Goal: Task Accomplishment & Management: Manage account settings

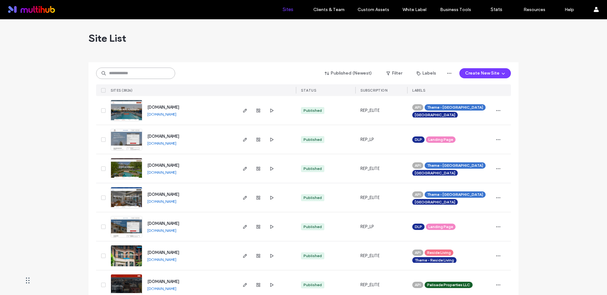
click at [138, 75] on input at bounding box center [135, 73] width 79 height 11
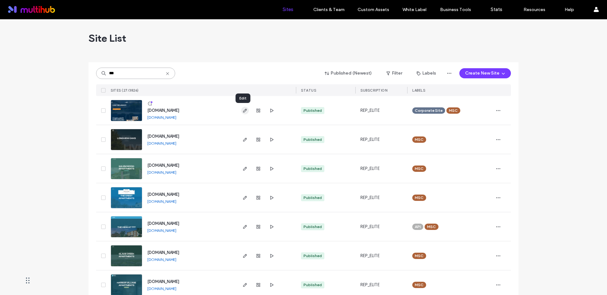
type input "***"
click at [244, 109] on icon "button" at bounding box center [245, 110] width 5 height 5
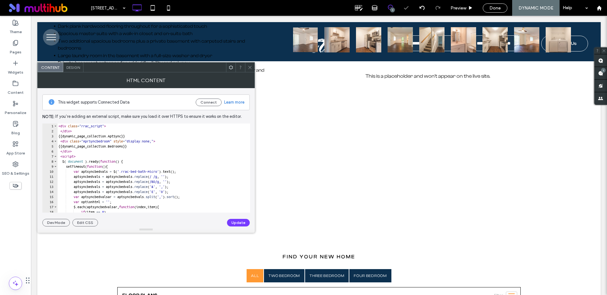
scroll to position [313, 0]
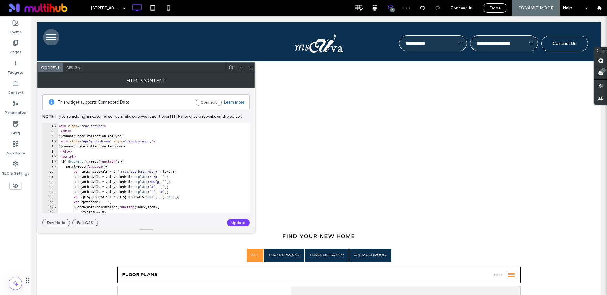
click at [250, 67] on icon at bounding box center [250, 67] width 5 height 5
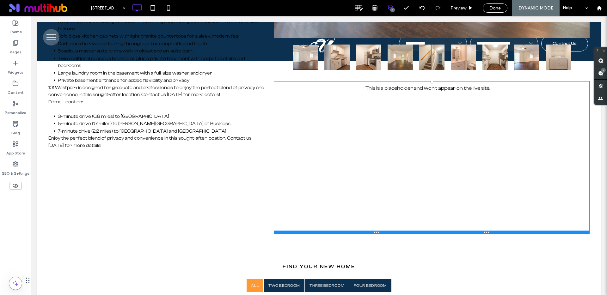
scroll to position [271, 0]
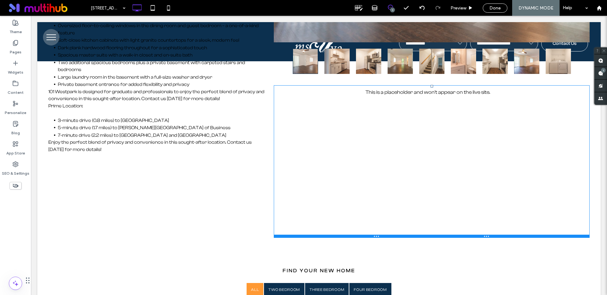
drag, startPoint x: 318, startPoint y: 202, endPoint x: 322, endPoint y: 173, distance: 29.3
click at [322, 173] on div "This is a placeholder and won't appear on the live site. Click To Paste" at bounding box center [432, 161] width 316 height 153
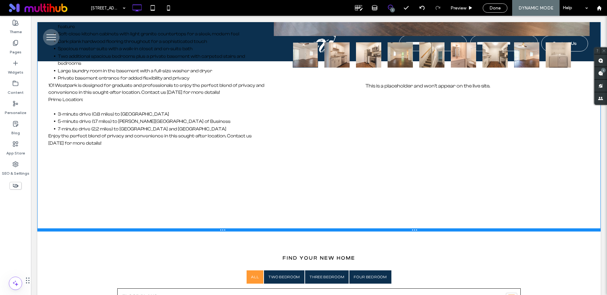
drag, startPoint x: 203, startPoint y: 243, endPoint x: 201, endPoint y: 197, distance: 46.2
click at [201, 197] on div "Property Details Click To Paste Address : Click To Paste 101 West Park Drive, C…" at bounding box center [319, 44] width 564 height 375
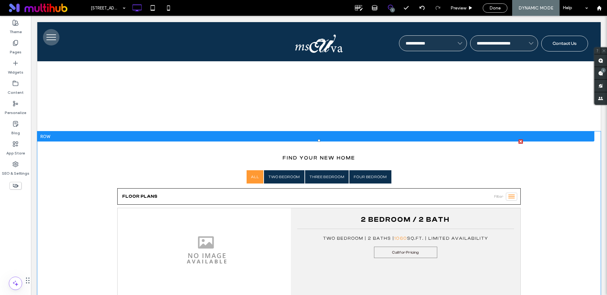
scroll to position [372, 0]
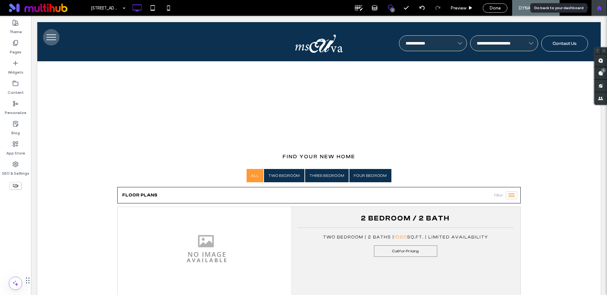
click at [598, 6] on icon at bounding box center [599, 7] width 5 height 5
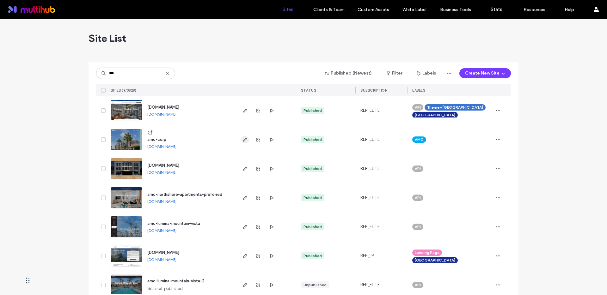
type input "***"
click at [243, 139] on icon "button" at bounding box center [245, 139] width 5 height 5
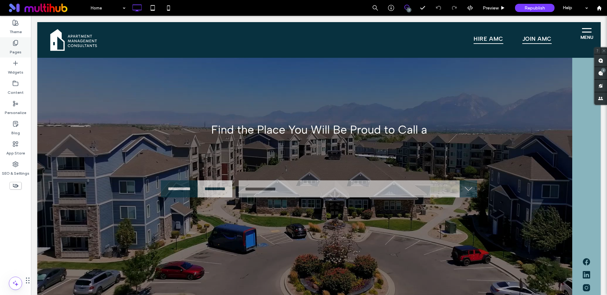
click at [16, 43] on icon at bounding box center [15, 43] width 6 height 6
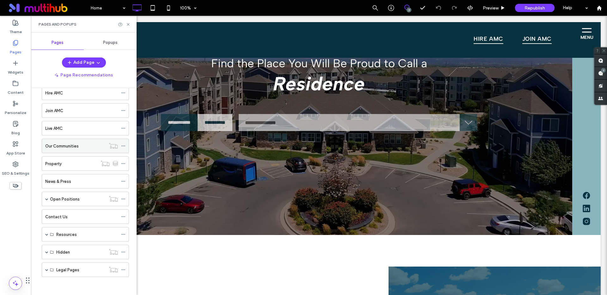
scroll to position [50, 0]
click at [49, 234] on div "Resources" at bounding box center [85, 233] width 87 height 15
click at [62, 218] on label "Contact Us" at bounding box center [56, 216] width 22 height 11
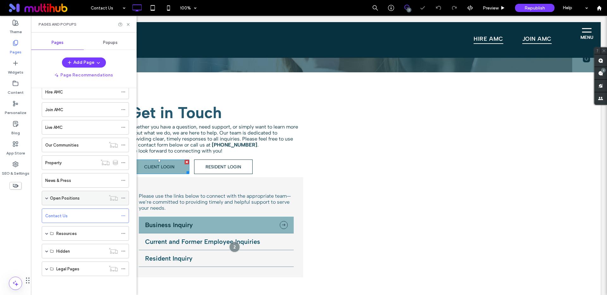
click at [175, 168] on link "CLIENT LOGIN" at bounding box center [159, 167] width 60 height 15
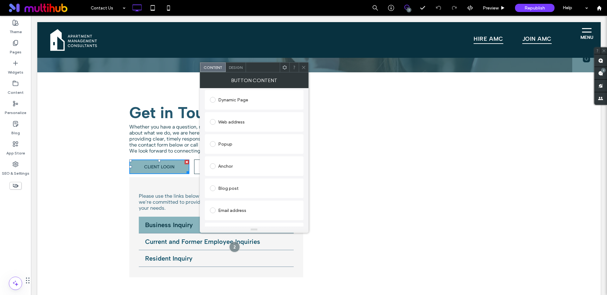
scroll to position [97, 0]
click at [249, 130] on div "Web address" at bounding box center [254, 131] width 89 height 10
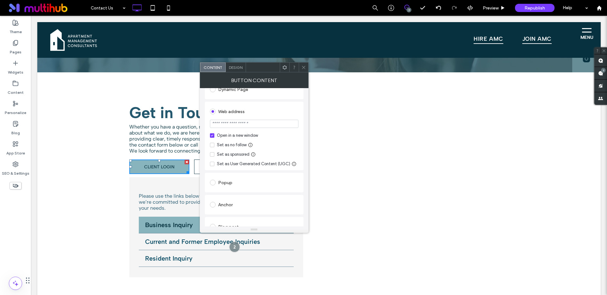
click at [236, 125] on input "url" at bounding box center [254, 124] width 89 height 8
paste input "**********"
type input "**********"
click at [302, 67] on icon at bounding box center [303, 67] width 5 height 5
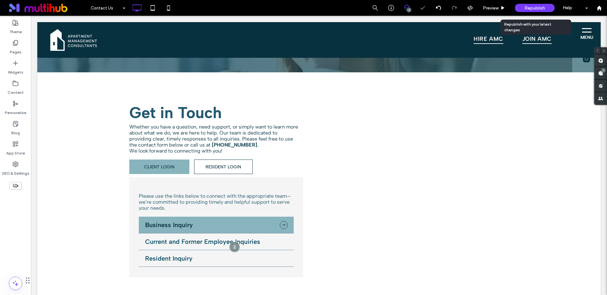
click at [538, 7] on span "Republish" at bounding box center [535, 7] width 21 height 5
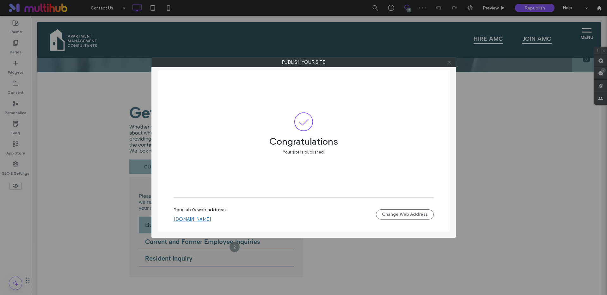
click at [448, 64] on icon at bounding box center [449, 62] width 5 height 5
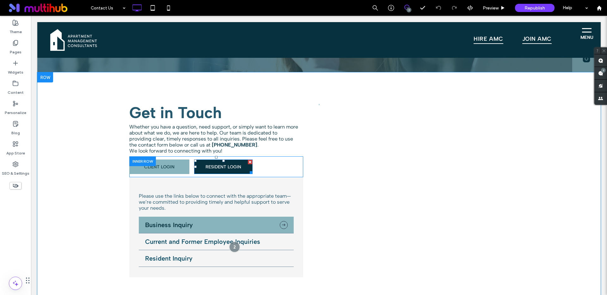
click at [236, 172] on link "RESIDENT LOGIN" at bounding box center [223, 167] width 59 height 15
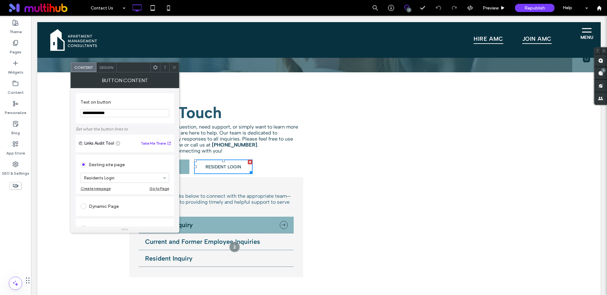
click at [171, 68] on div at bounding box center [174, 67] width 9 height 9
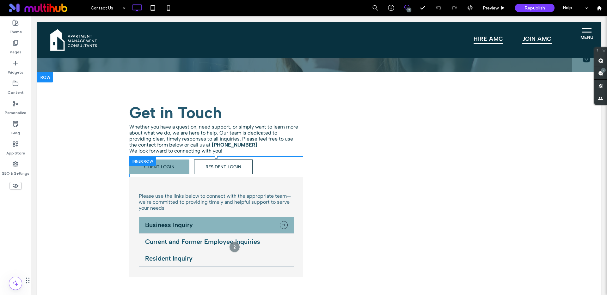
scroll to position [315, 0]
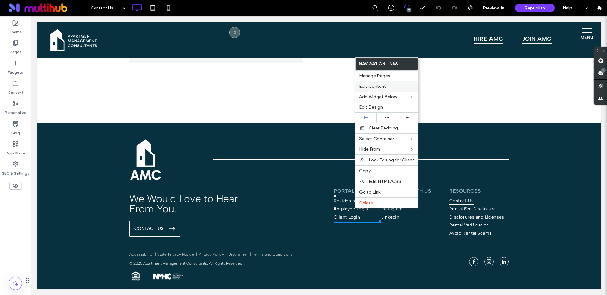
click at [380, 86] on span "Edit Content" at bounding box center [372, 86] width 27 height 5
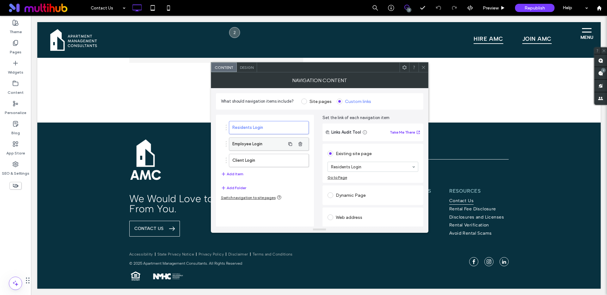
click at [264, 146] on label "Employee Login" at bounding box center [258, 144] width 53 height 13
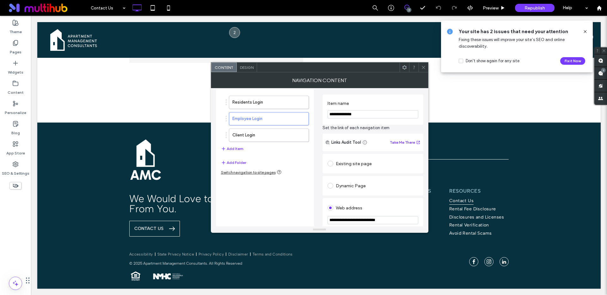
scroll to position [78, 0]
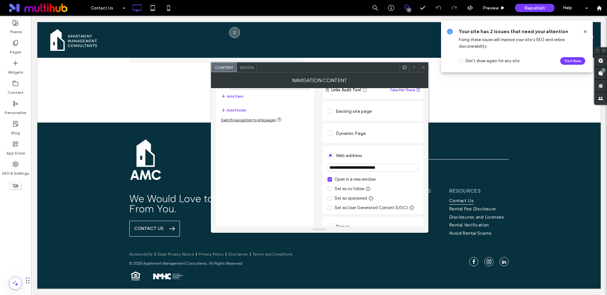
click at [359, 169] on input "**********" at bounding box center [373, 168] width 91 height 8
paste input "***"
type input "**********"
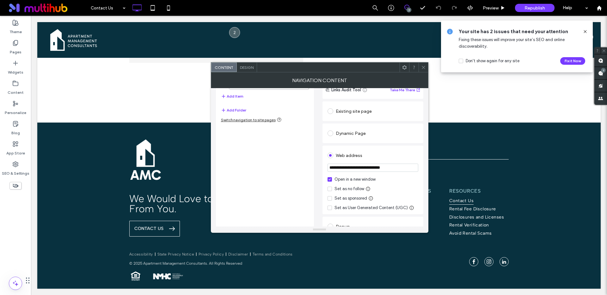
click at [423, 67] on icon at bounding box center [423, 67] width 5 height 5
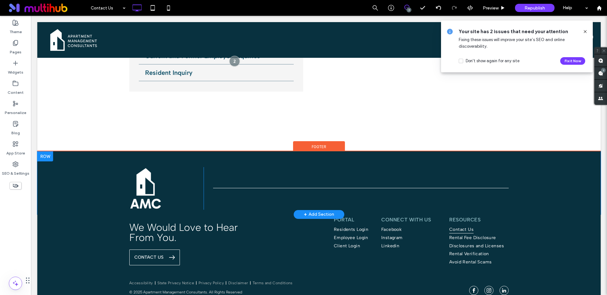
scroll to position [0, 0]
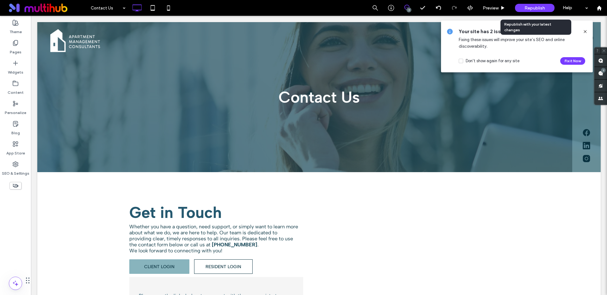
click at [527, 10] on span "Republish" at bounding box center [535, 7] width 21 height 5
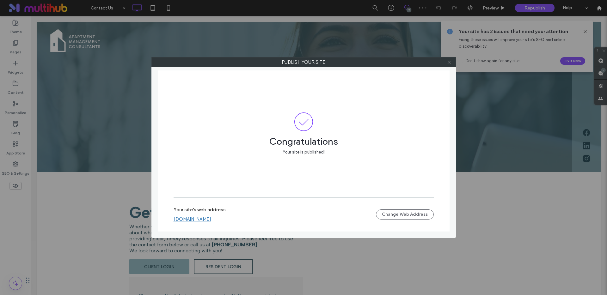
click at [450, 61] on icon at bounding box center [449, 62] width 5 height 5
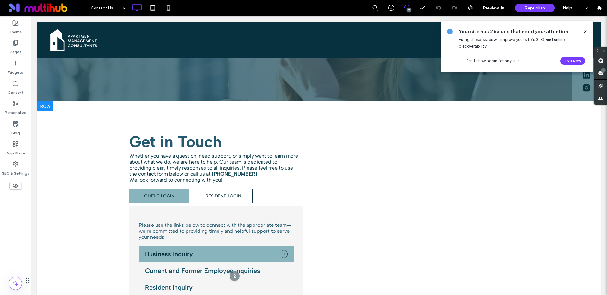
scroll to position [124, 0]
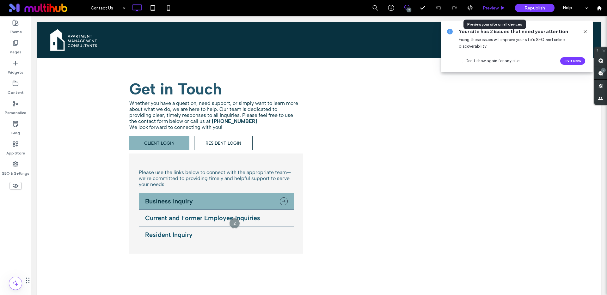
click at [491, 11] on div "Preview" at bounding box center [494, 8] width 32 height 16
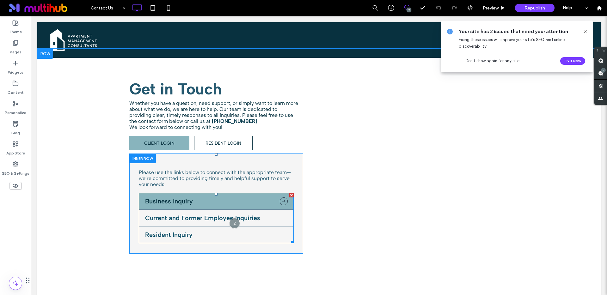
click at [188, 217] on span at bounding box center [216, 218] width 155 height 50
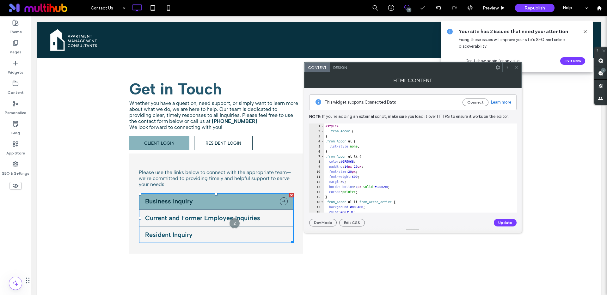
click at [516, 65] on icon at bounding box center [517, 67] width 5 height 5
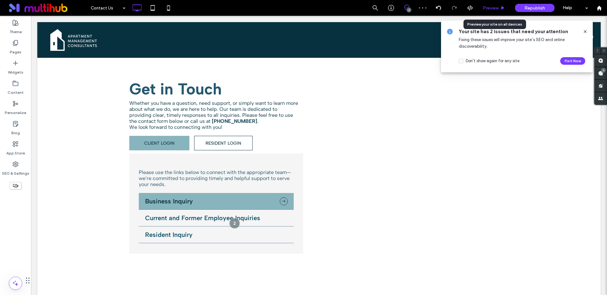
click at [498, 9] on span "Preview" at bounding box center [491, 7] width 16 height 5
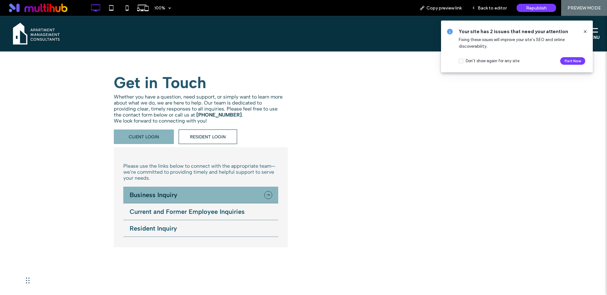
click at [197, 212] on li "Current and Former Employee Inquiries" at bounding box center [200, 212] width 155 height 17
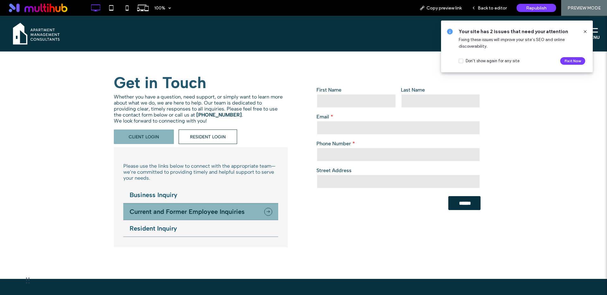
click at [191, 227] on li "Resident Inquiry" at bounding box center [200, 228] width 155 height 17
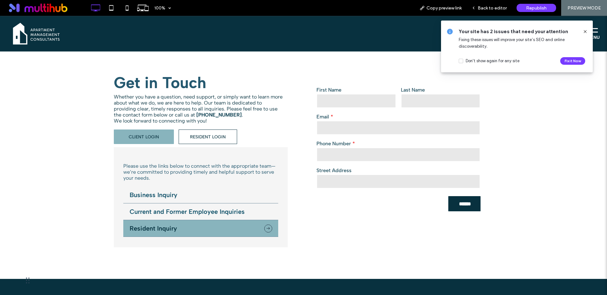
click at [196, 211] on li "Current and Former Employee Inquiries" at bounding box center [200, 212] width 155 height 17
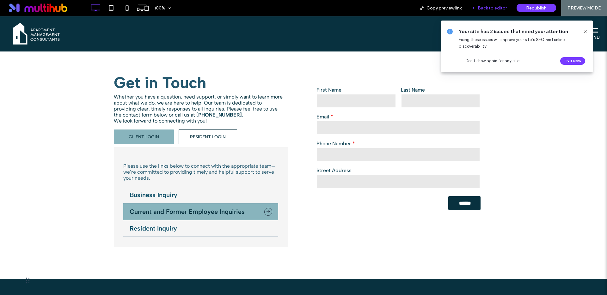
click at [489, 6] on span "Back to editor" at bounding box center [492, 7] width 29 height 5
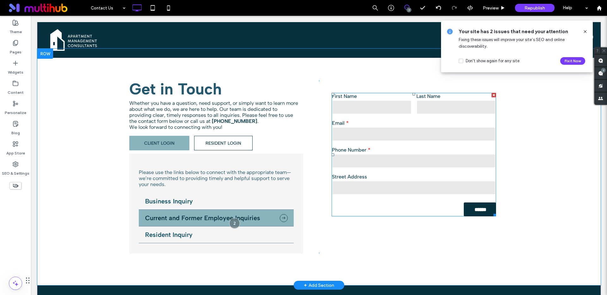
click at [440, 214] on form "First Name Last Name Email Phone Number Street Address ******" at bounding box center [414, 155] width 164 height 124
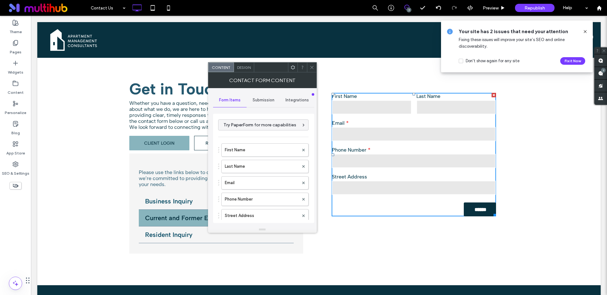
click at [178, 235] on li "Resident Inquiry" at bounding box center [216, 235] width 155 height 17
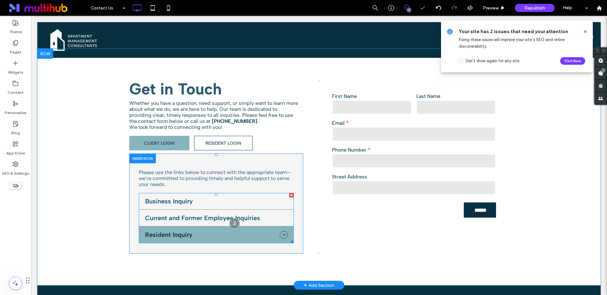
click at [187, 216] on span at bounding box center [216, 218] width 155 height 50
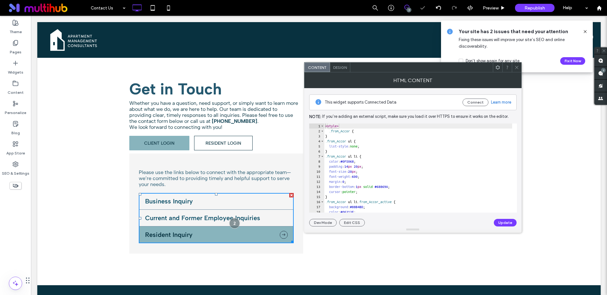
click at [518, 66] on icon at bounding box center [517, 67] width 5 height 5
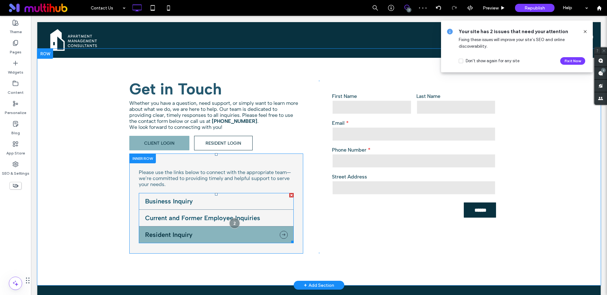
click at [258, 218] on span at bounding box center [216, 218] width 155 height 50
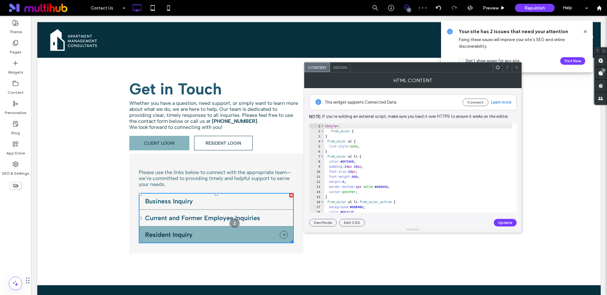
click at [184, 221] on li "Current and Former Employee Inquiries" at bounding box center [216, 218] width 155 height 17
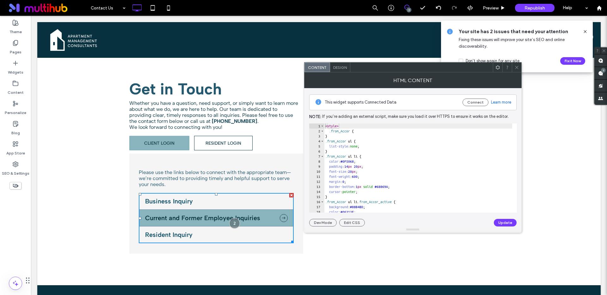
click at [518, 68] on icon at bounding box center [517, 67] width 5 height 5
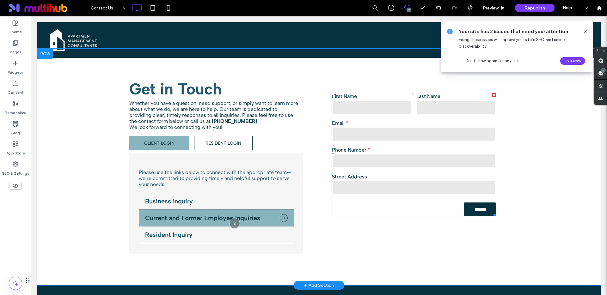
click at [461, 213] on form "First Name Last Name Email Phone Number Street Address ******" at bounding box center [414, 155] width 164 height 124
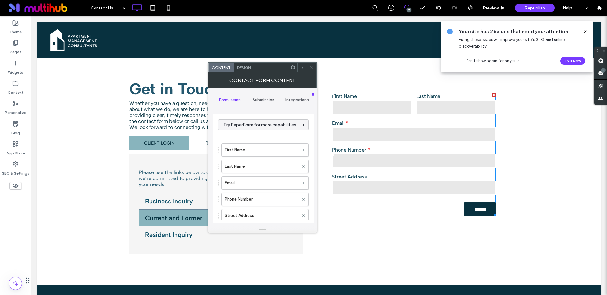
click at [247, 67] on span "Design" at bounding box center [244, 67] width 14 height 5
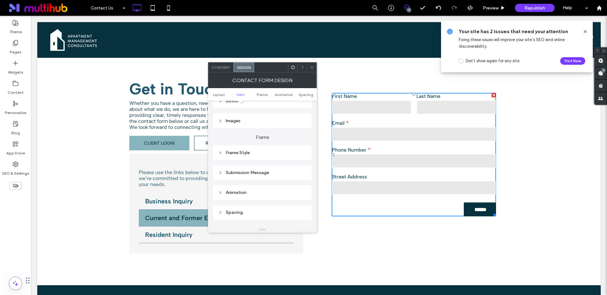
scroll to position [141, 0]
click at [244, 178] on div "Submission Message" at bounding box center [262, 176] width 89 height 5
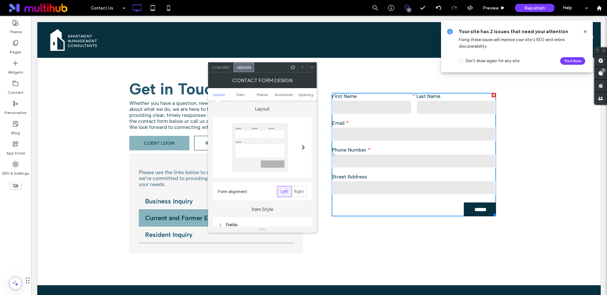
scroll to position [0, 0]
click at [294, 69] on icon at bounding box center [293, 67] width 5 height 5
click at [311, 65] on icon at bounding box center [312, 67] width 5 height 5
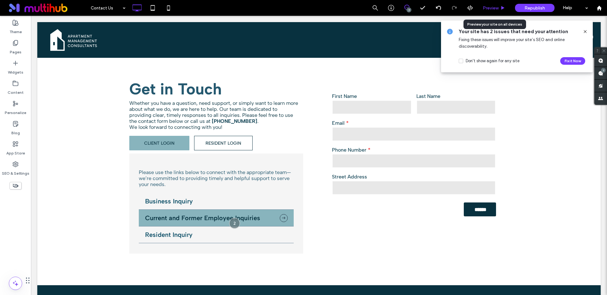
click at [503, 6] on icon at bounding box center [503, 8] width 5 height 5
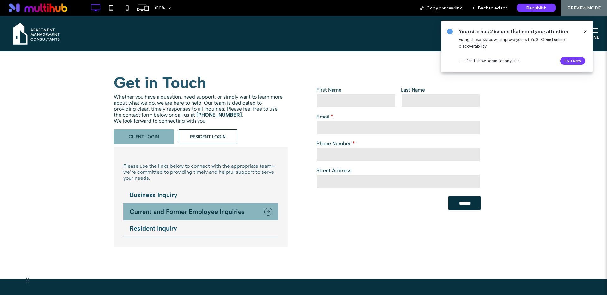
click at [209, 228] on li "Resident Inquiry" at bounding box center [200, 228] width 155 height 17
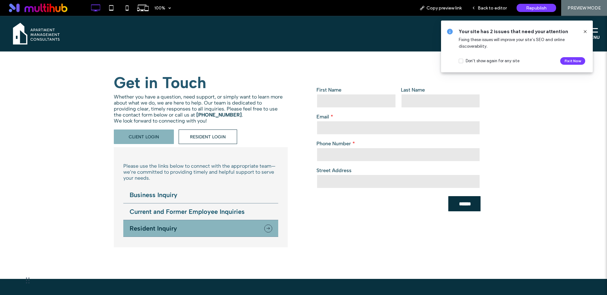
click at [214, 216] on li "Current and Former Employee Inquiries" at bounding box center [200, 212] width 155 height 17
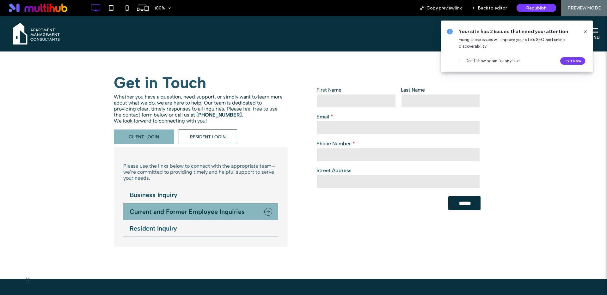
click at [213, 227] on li "Resident Inquiry" at bounding box center [200, 228] width 155 height 17
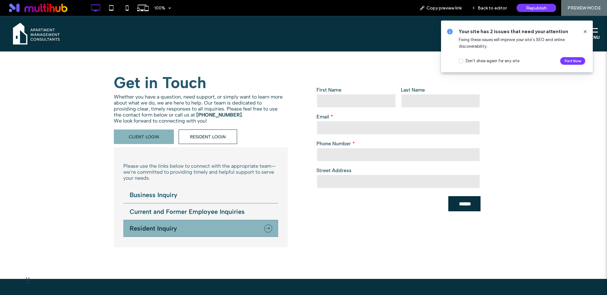
click at [216, 217] on li "Current and Former Employee Inquiries" at bounding box center [200, 212] width 155 height 17
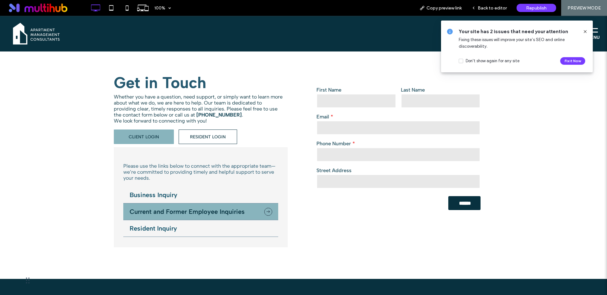
click at [215, 196] on li "Business Inquiry" at bounding box center [200, 195] width 155 height 17
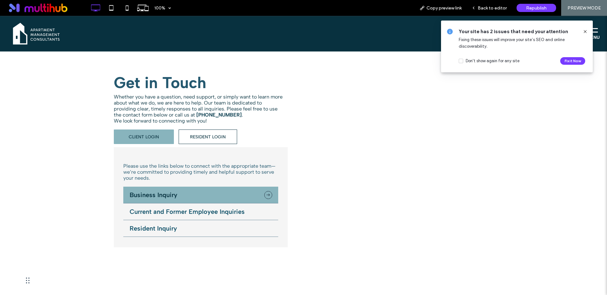
drag, startPoint x: 207, startPoint y: 235, endPoint x: 208, endPoint y: 228, distance: 6.9
click at [207, 235] on li "Resident Inquiry" at bounding box center [200, 228] width 155 height 17
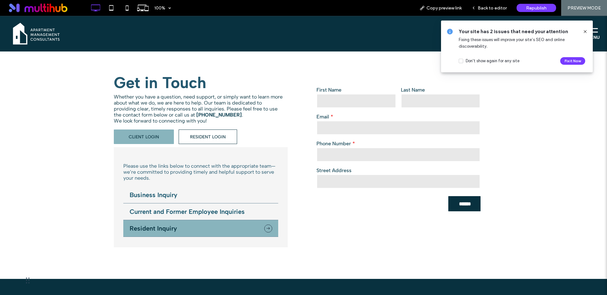
click at [213, 211] on li "Current and Former Employee Inquiries" at bounding box center [200, 212] width 155 height 17
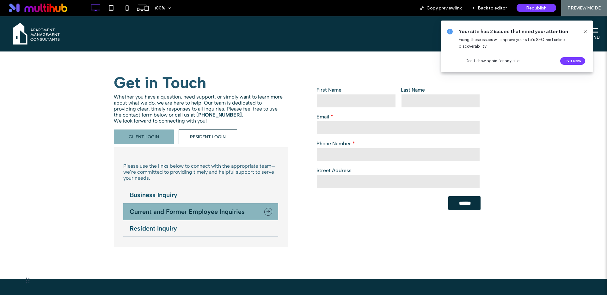
click at [213, 227] on li "Resident Inquiry" at bounding box center [200, 228] width 155 height 17
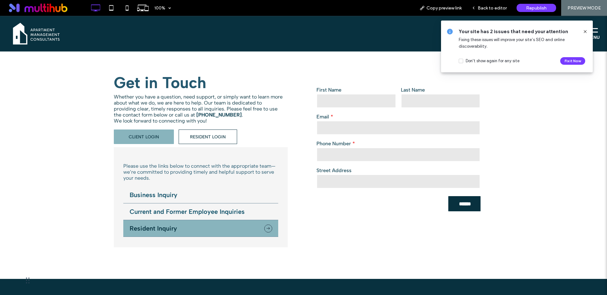
click at [217, 215] on li "Current and Former Employee Inquiries" at bounding box center [200, 212] width 155 height 17
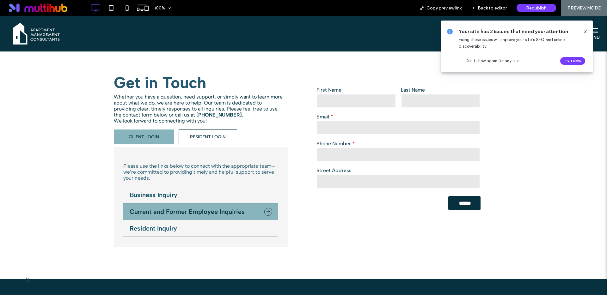
click at [189, 226] on li "Resident Inquiry" at bounding box center [200, 228] width 155 height 17
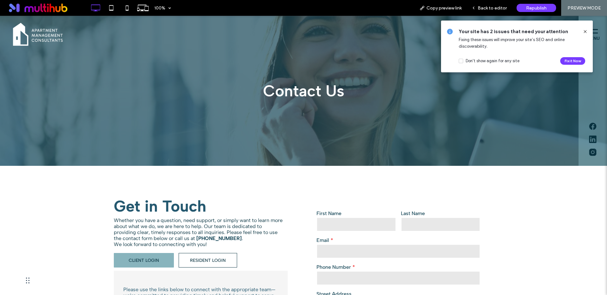
click at [584, 33] on icon at bounding box center [585, 31] width 5 height 5
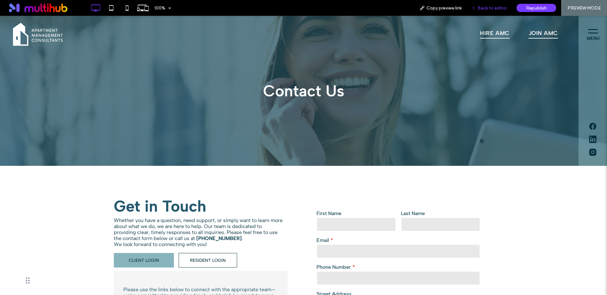
click at [497, 8] on span "Back to editor" at bounding box center [492, 7] width 29 height 5
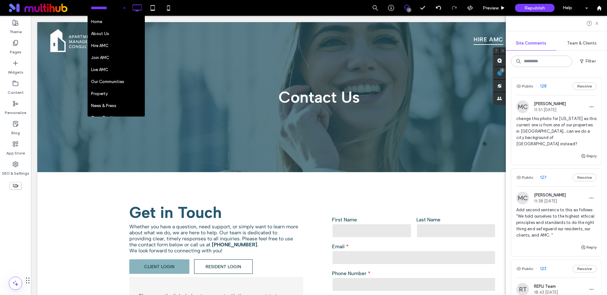
click at [547, 219] on span "Add second sentence to this as follows: "We hold ourselves to the highest ethic…" at bounding box center [556, 223] width 80 height 32
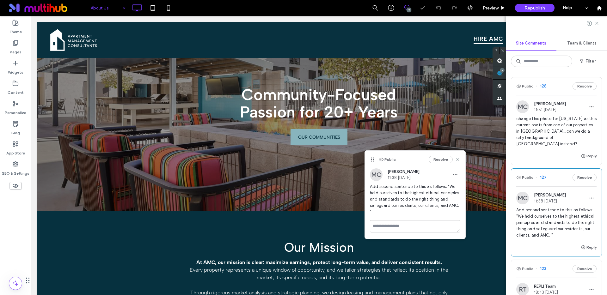
scroll to position [801, 0]
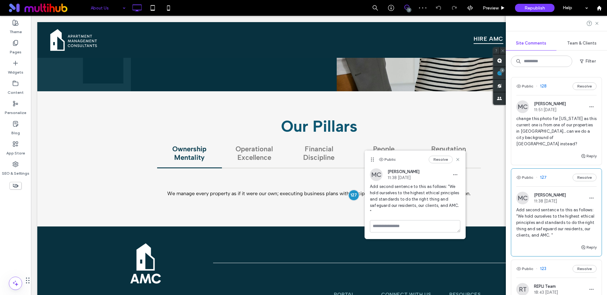
drag, startPoint x: 421, startPoint y: 206, endPoint x: 429, endPoint y: 206, distance: 8.2
click at [421, 206] on span "Add second sentence to this as follows: "We hold ourselves to the highest ethic…" at bounding box center [415, 200] width 90 height 32
drag, startPoint x: 459, startPoint y: 207, endPoint x: 448, endPoint y: 190, distance: 20.4
click at [448, 190] on span "Add second sentence to this as follows: "We hold ourselves to the highest ethic…" at bounding box center [415, 200] width 90 height 32
copy span "We hold ourselves to the highest ethical principles and standards to do the rig…"
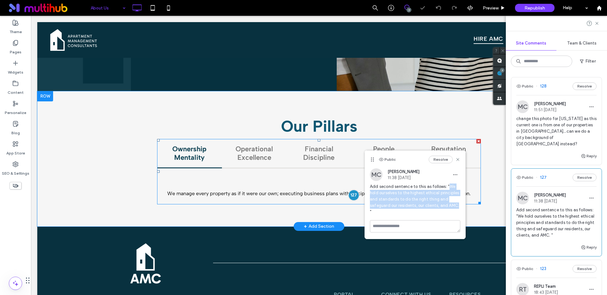
click at [272, 191] on span at bounding box center [319, 171] width 324 height 65
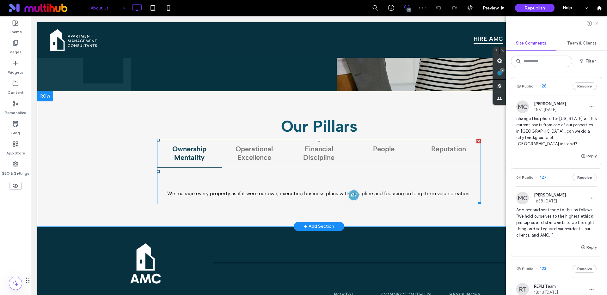
click at [374, 195] on span at bounding box center [319, 171] width 324 height 65
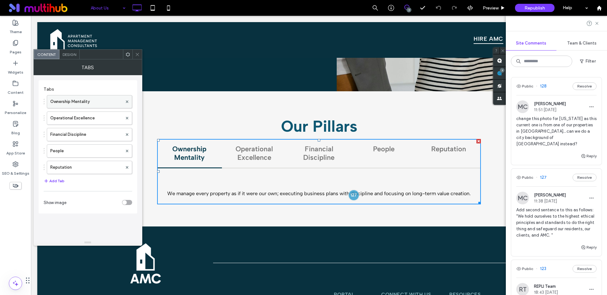
click at [85, 106] on label "Ownership Mentality" at bounding box center [86, 102] width 72 height 13
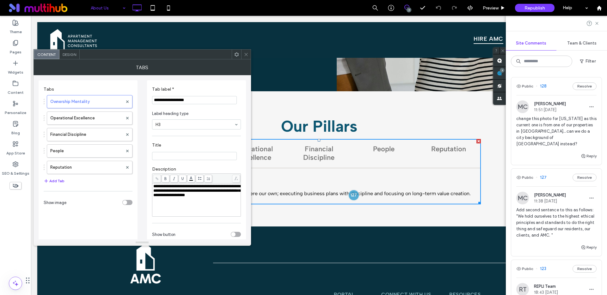
click at [222, 197] on span "**********" at bounding box center [196, 190] width 87 height 13
click at [233, 198] on div "**********" at bounding box center [196, 190] width 87 height 13
click at [351, 195] on div at bounding box center [354, 195] width 12 height 12
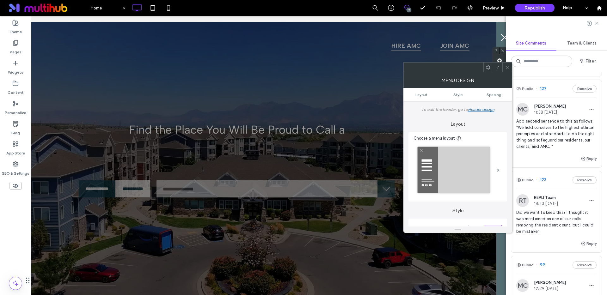
scroll to position [96, 0]
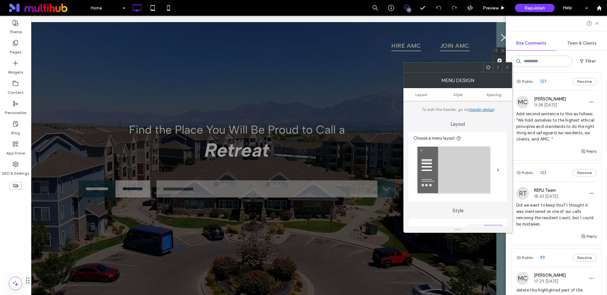
click at [554, 138] on span "Add second sentence to this as follows: "We hold ourselves to the highest ethic…" at bounding box center [556, 127] width 80 height 32
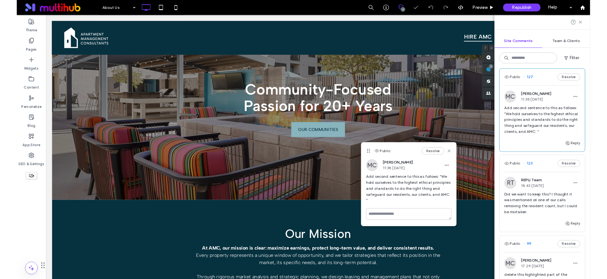
scroll to position [801, 0]
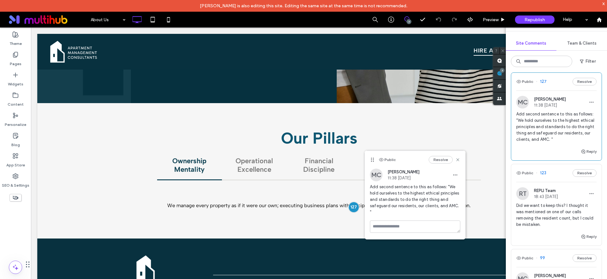
click at [405, 206] on span "Add second sentence to this as follows: "We hold ourselves to the highest ethic…" at bounding box center [415, 200] width 90 height 32
drag, startPoint x: 458, startPoint y: 207, endPoint x: 448, endPoint y: 188, distance: 21.7
click at [448, 188] on span "Add second sentence to this as follows: "We hold ourselves to the highest ethic…" at bounding box center [415, 200] width 90 height 32
copy span "We hold ourselves to the highest ethical principles and standards to do the rig…"
click at [447, 159] on button "Resolve" at bounding box center [441, 160] width 24 height 8
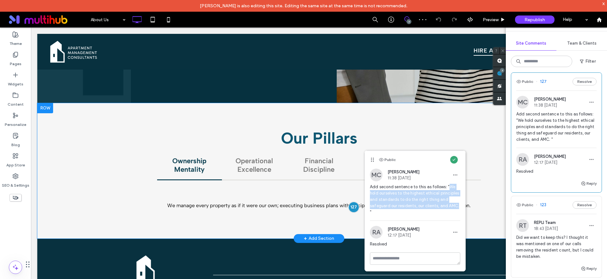
scroll to position [0, 0]
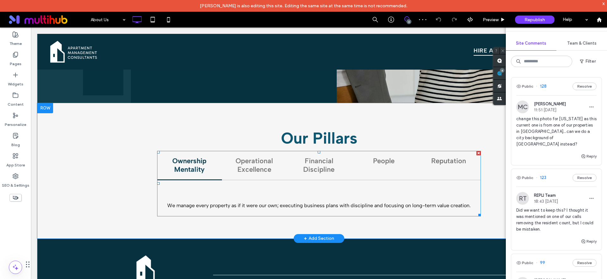
click at [440, 163] on span at bounding box center [319, 183] width 324 height 65
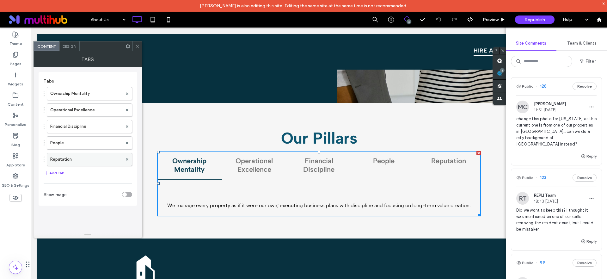
click at [67, 155] on label "Reputation" at bounding box center [86, 159] width 72 height 13
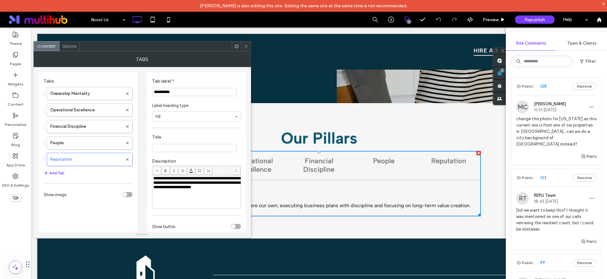
click at [172, 196] on div "**********" at bounding box center [196, 192] width 87 height 32
click at [247, 46] on icon at bounding box center [246, 46] width 5 height 5
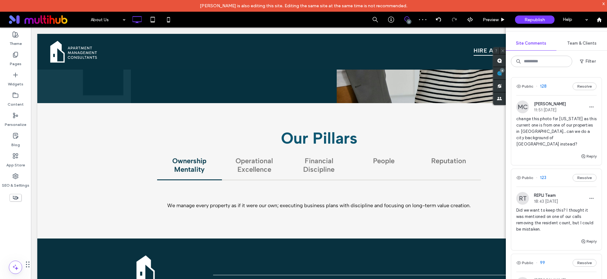
click at [544, 130] on span "change this photo for [US_STATE] as this current one is from one of our propert…" at bounding box center [556, 132] width 80 height 32
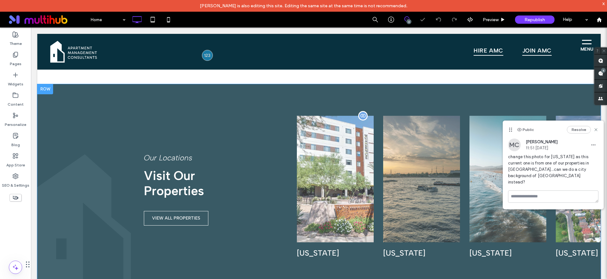
scroll to position [127, 190]
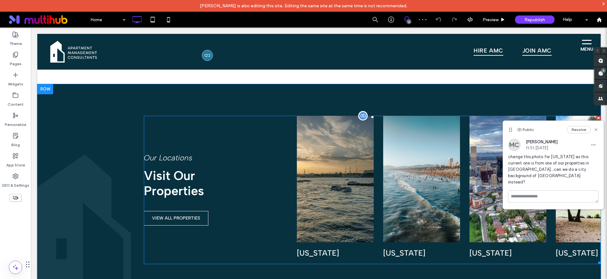
click at [270, 177] on span at bounding box center [372, 190] width 457 height 148
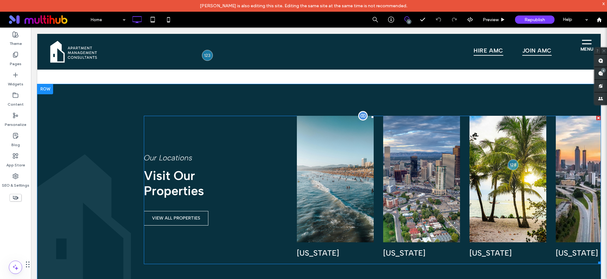
click at [256, 156] on span at bounding box center [372, 190] width 457 height 148
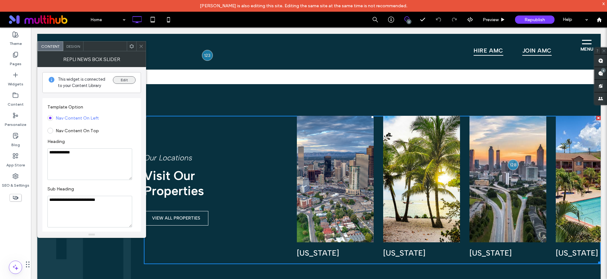
click at [120, 81] on button "Edit" at bounding box center [124, 80] width 23 height 8
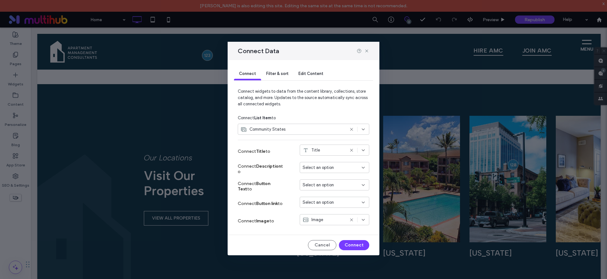
click at [305, 74] on span "Edit Content" at bounding box center [311, 73] width 25 height 5
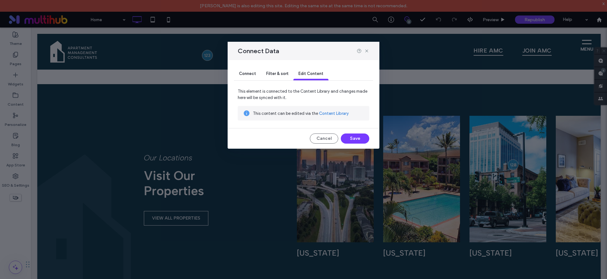
click at [333, 114] on link "Content Library" at bounding box center [334, 113] width 30 height 6
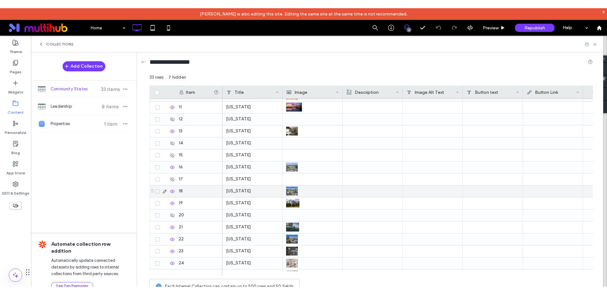
scroll to position [118, 0]
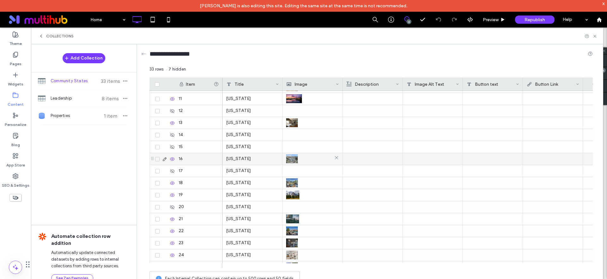
click at [305, 161] on div at bounding box center [312, 158] width 53 height 11
click at [294, 161] on img at bounding box center [293, 159] width 12 height 9
click at [314, 159] on div at bounding box center [313, 158] width 53 height 11
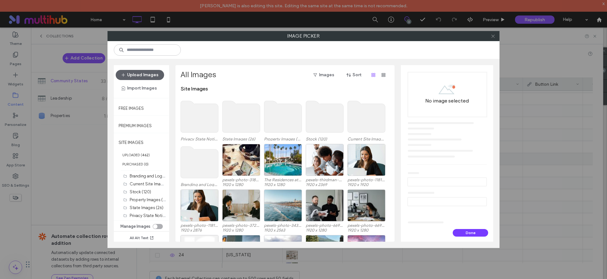
click at [492, 38] on span at bounding box center [493, 35] width 5 height 9
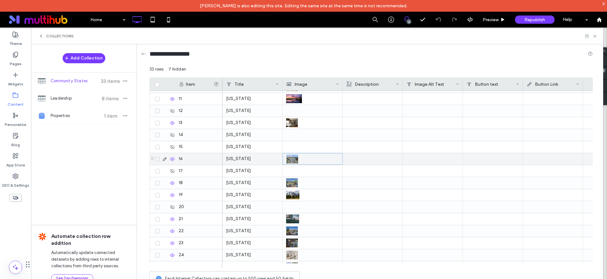
click at [166, 160] on icon at bounding box center [164, 159] width 5 height 5
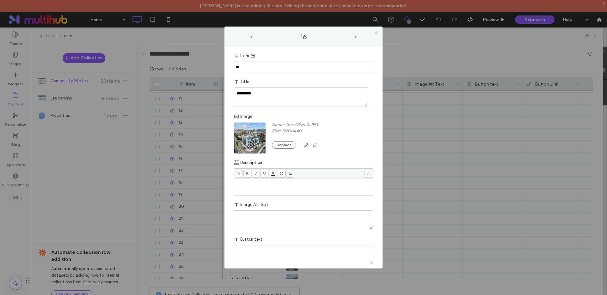
click at [378, 34] on icon at bounding box center [376, 33] width 5 height 5
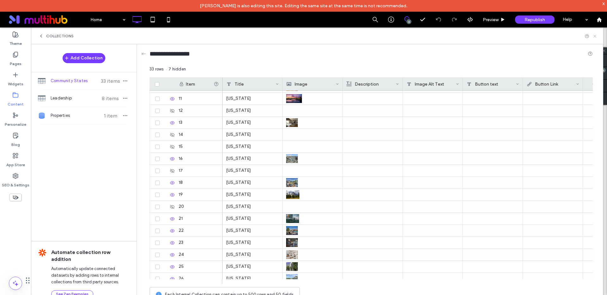
click at [596, 35] on use at bounding box center [595, 36] width 3 height 3
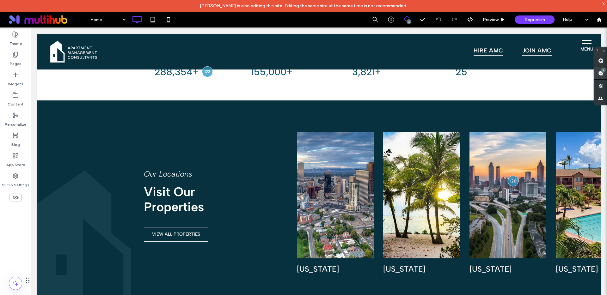
click at [602, 74] on use at bounding box center [600, 73] width 5 height 5
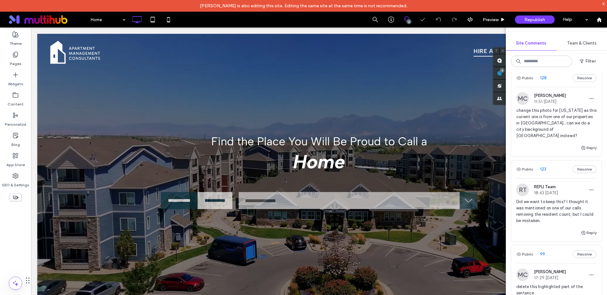
scroll to position [22, 0]
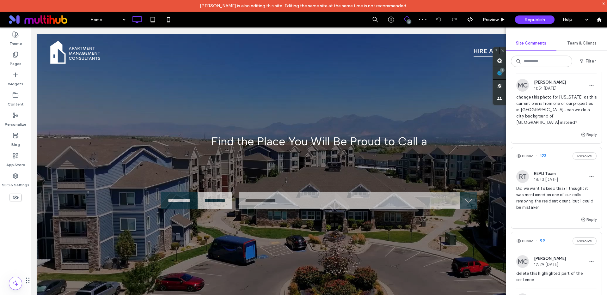
click at [538, 198] on span "Did we want to keep this? I thought it was mentioned on one of our calls removi…" at bounding box center [556, 198] width 80 height 25
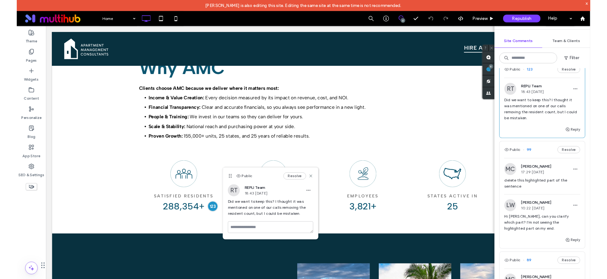
scroll to position [174, 0]
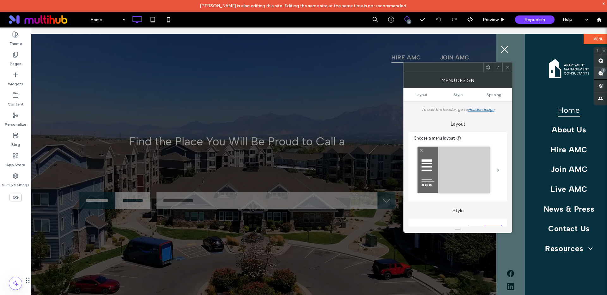
scroll to position [127, 190]
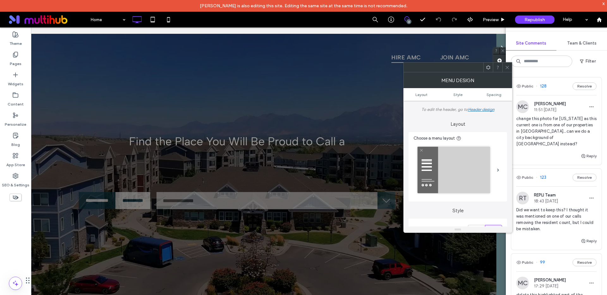
click at [505, 72] on div "6" at bounding box center [502, 70] width 5 height 5
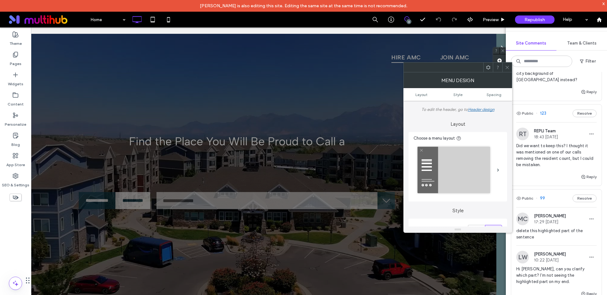
scroll to position [65, 0]
click at [382, 143] on div at bounding box center [237, 174] width 576 height 280
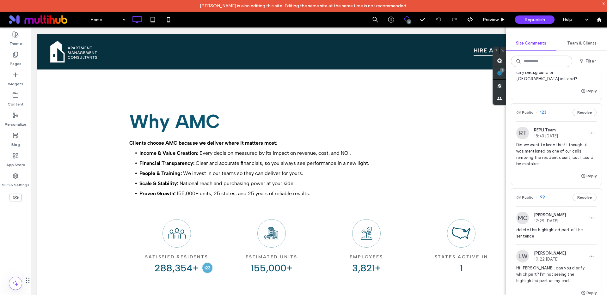
scroll to position [812, 0]
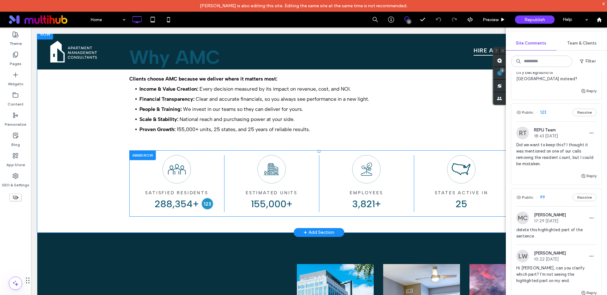
click at [209, 202] on div at bounding box center [207, 204] width 12 height 12
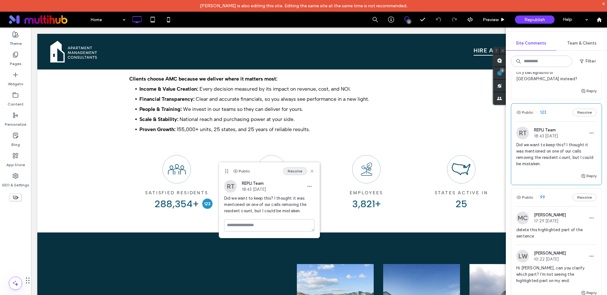
click at [298, 169] on button "Resolve" at bounding box center [295, 172] width 24 height 8
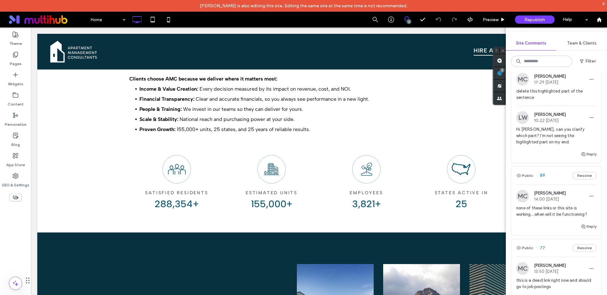
scroll to position [120, 0]
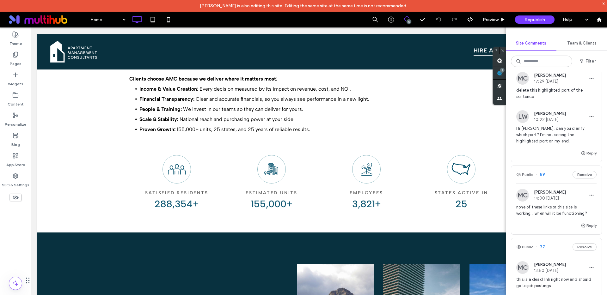
click at [559, 138] on span "Hi [PERSON_NAME], can you clarify which part? I'm not seeing the highlighted pa…" at bounding box center [556, 135] width 80 height 19
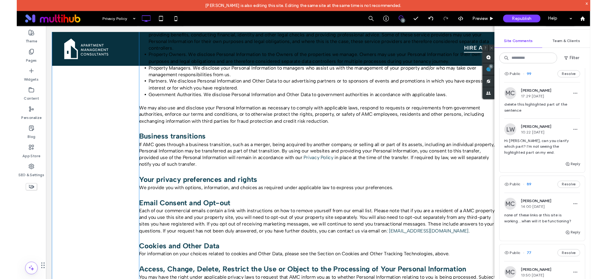
scroll to position [1365, 0]
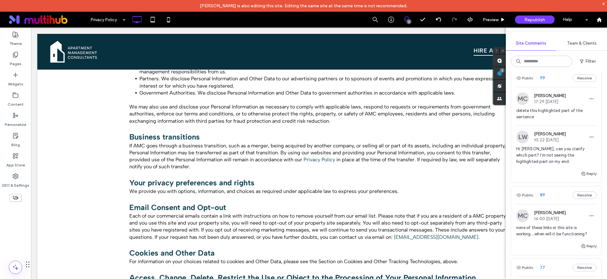
click at [553, 109] on span "delete this highlighted part of the sentence" at bounding box center [556, 114] width 80 height 13
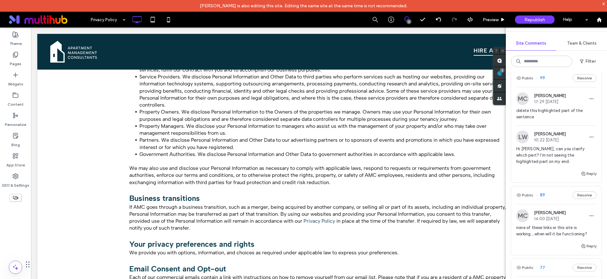
scroll to position [1300, 0]
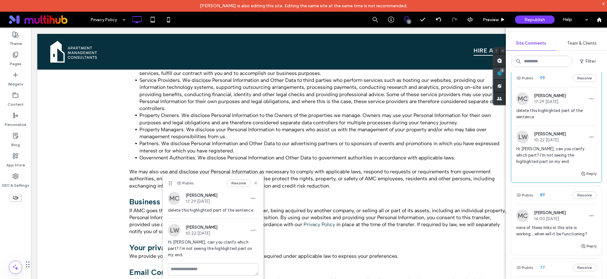
click at [502, 73] on span at bounding box center [499, 73] width 13 height 12
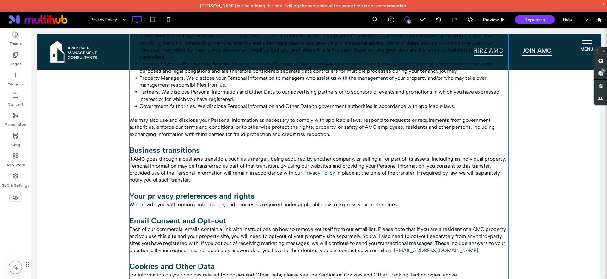
scroll to position [1357, 0]
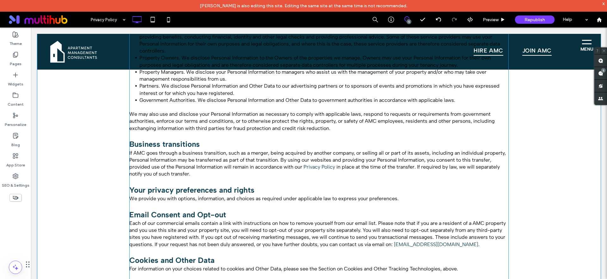
click at [186, 167] on span "If AMC goes through a business transition, such as a merger, being acquired by …" at bounding box center [317, 160] width 377 height 20
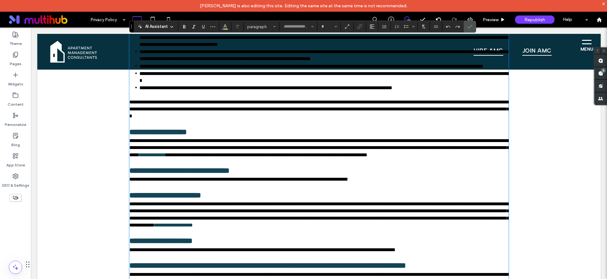
type input "**********"
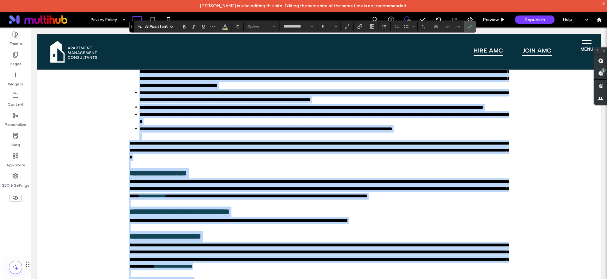
scroll to position [1433, 0]
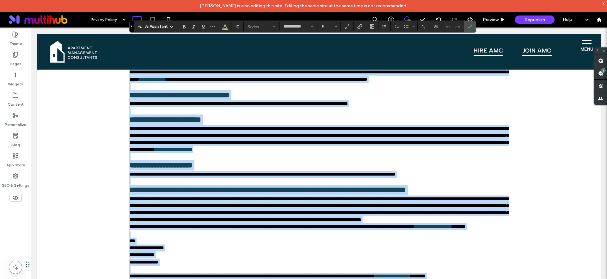
click at [344, 82] on span "**********" at bounding box center [266, 79] width 201 height 5
type input "**"
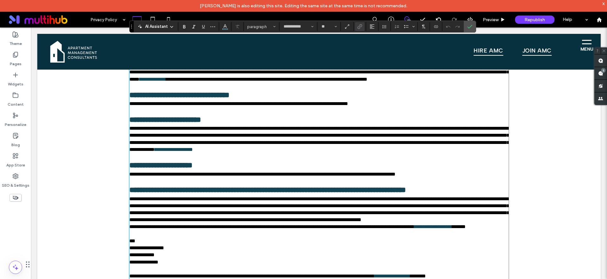
click at [336, 82] on span "**********" at bounding box center [266, 79] width 201 height 5
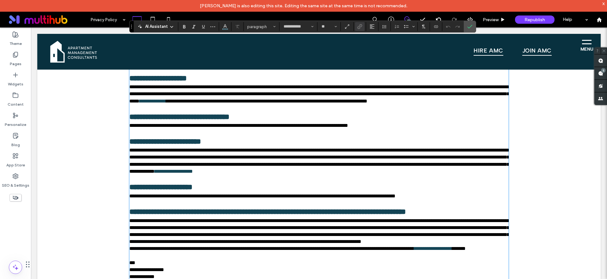
scroll to position [1401, 0]
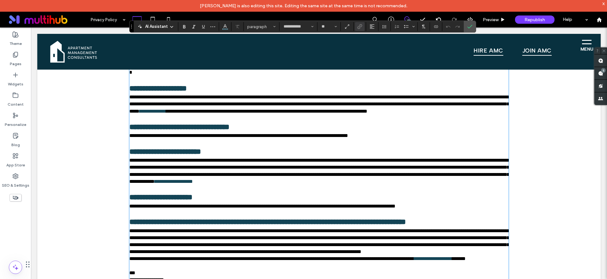
click at [166, 114] on link "**********" at bounding box center [152, 111] width 27 height 5
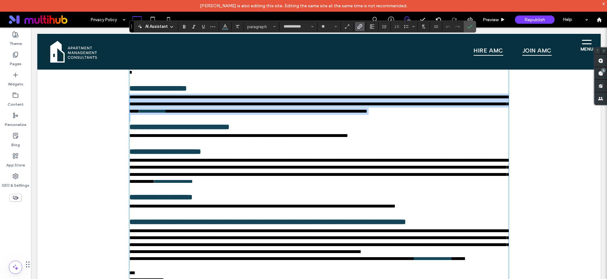
click at [166, 114] on link "**********" at bounding box center [152, 111] width 27 height 5
click at [341, 114] on span "**********" at bounding box center [266, 111] width 201 height 5
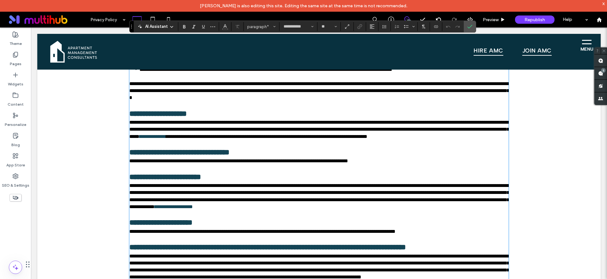
scroll to position [1413, 0]
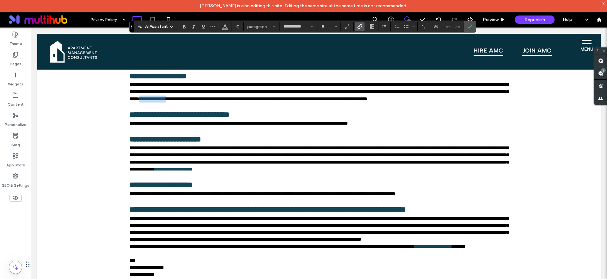
drag, startPoint x: 336, startPoint y: 112, endPoint x: 304, endPoint y: 114, distance: 31.7
click at [304, 102] on p "**********" at bounding box center [319, 91] width 380 height 21
click at [217, 102] on p "**********" at bounding box center [319, 91] width 380 height 21
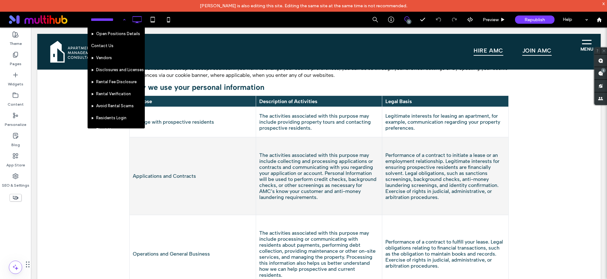
scroll to position [109, 0]
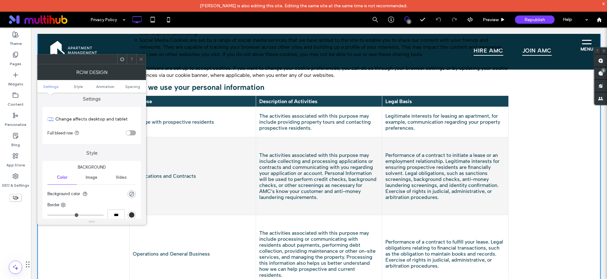
scroll to position [29, 0]
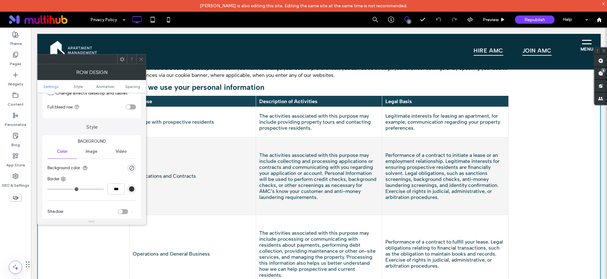
click at [142, 60] on use at bounding box center [140, 59] width 3 height 3
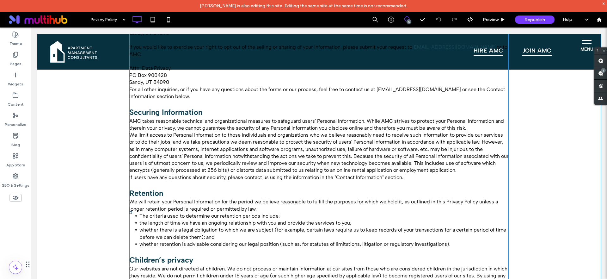
scroll to position [1702, 0]
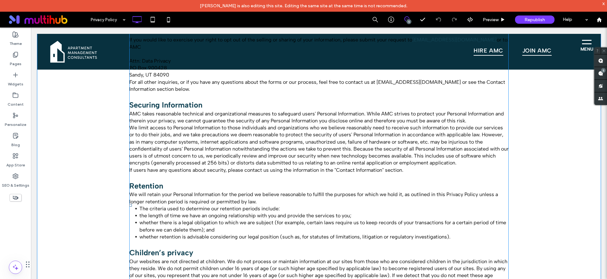
click at [179, 152] on p "We limit access to Personal Information to those individuals and organizations …" at bounding box center [319, 145] width 380 height 42
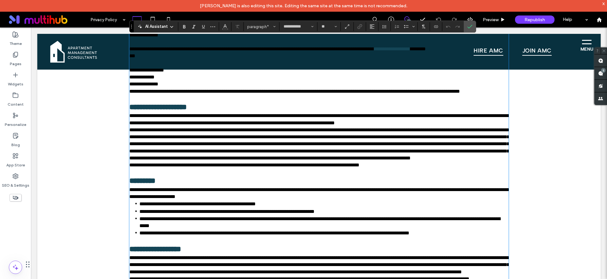
scroll to position [1670, 0]
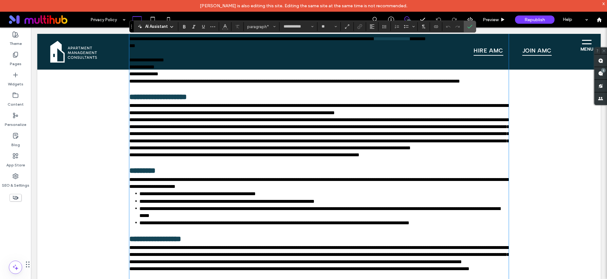
click at [327, 150] on span "**********" at bounding box center [319, 133] width 380 height 33
click at [226, 150] on span "**********" at bounding box center [319, 133] width 380 height 33
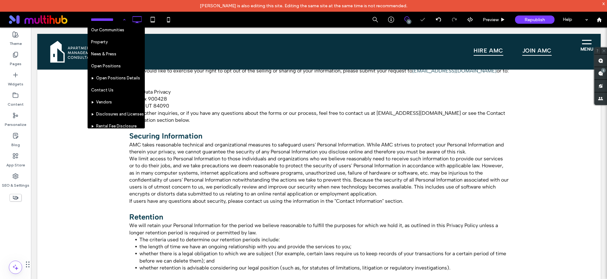
scroll to position [89, 0]
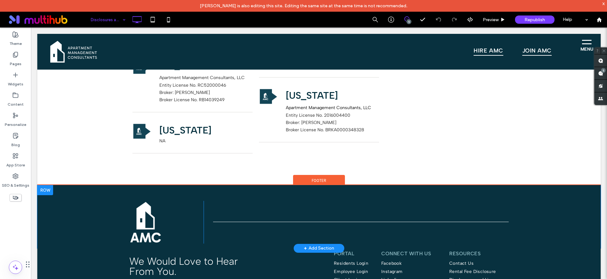
scroll to position [1095, 0]
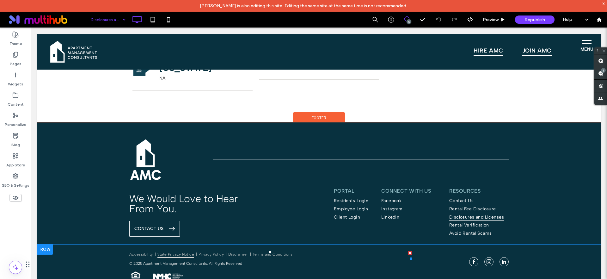
click at [173, 251] on span "State Privacy Notice" at bounding box center [176, 254] width 37 height 7
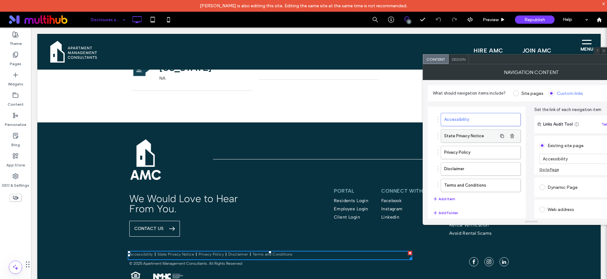
click at [468, 133] on label "State Privacy Notice" at bounding box center [470, 136] width 53 height 13
click at [551, 170] on div "Go to Page" at bounding box center [550, 169] width 20 height 5
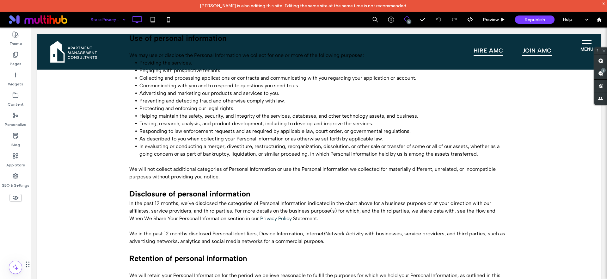
scroll to position [678, 0]
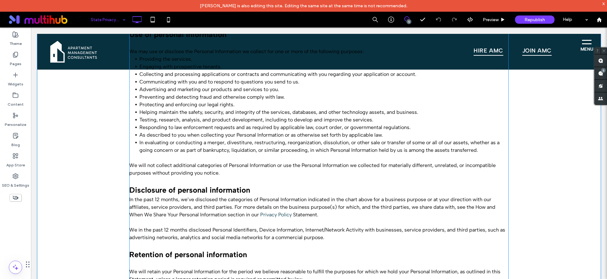
click at [221, 233] on p "We in the past 12 months disclosed Personal Identifiers, Device Information, In…" at bounding box center [319, 233] width 380 height 15
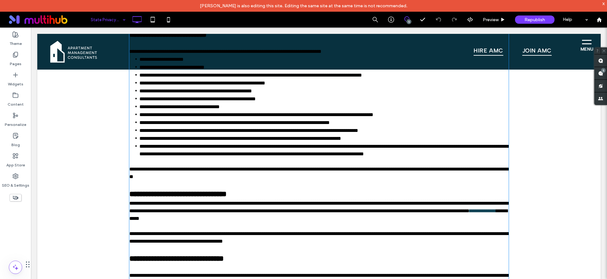
type input "**********"
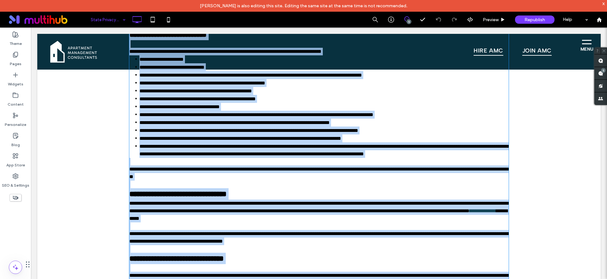
click at [195, 222] on p at bounding box center [319, 226] width 380 height 8
type input "**"
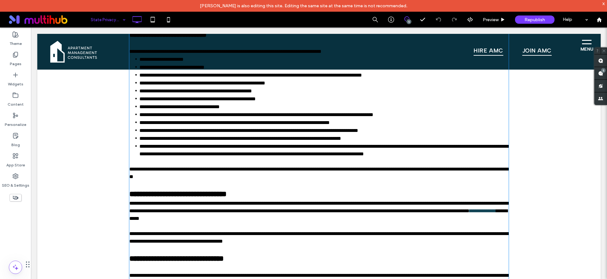
click at [470, 213] on link "**********" at bounding box center [483, 210] width 27 height 5
drag, startPoint x: 260, startPoint y: 215, endPoint x: 291, endPoint y: 216, distance: 31.0
click at [291, 216] on p "**********" at bounding box center [319, 211] width 380 height 23
click at [397, 181] on p at bounding box center [319, 185] width 380 height 8
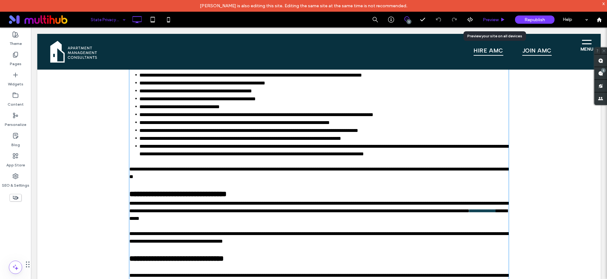
click at [496, 14] on div "Preview" at bounding box center [494, 20] width 32 height 16
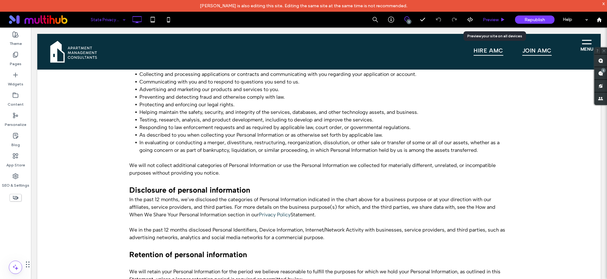
click at [490, 21] on span "Preview" at bounding box center [491, 19] width 16 height 5
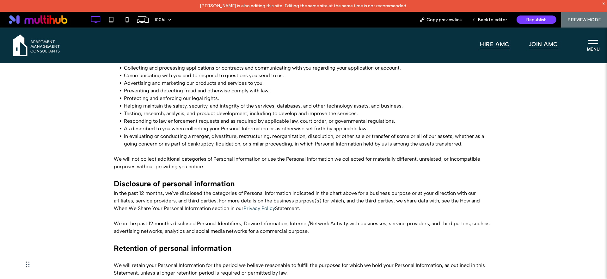
click at [255, 208] on link "Privacy Policy" at bounding box center [260, 208] width 32 height 6
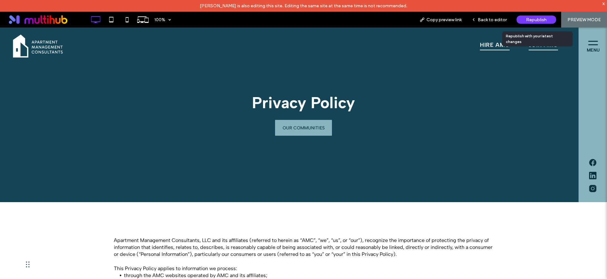
click at [542, 19] on span "Republish" at bounding box center [536, 19] width 21 height 5
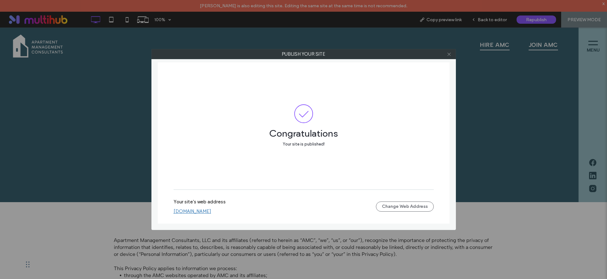
click at [448, 57] on span at bounding box center [449, 53] width 5 height 9
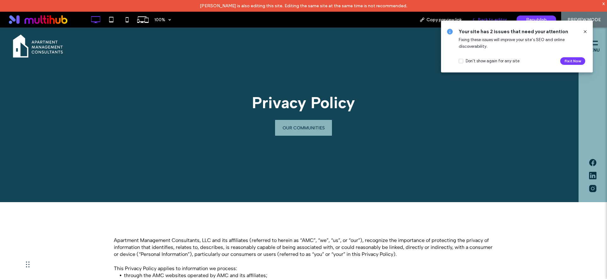
click at [483, 18] on span "Back to editor" at bounding box center [492, 19] width 29 height 5
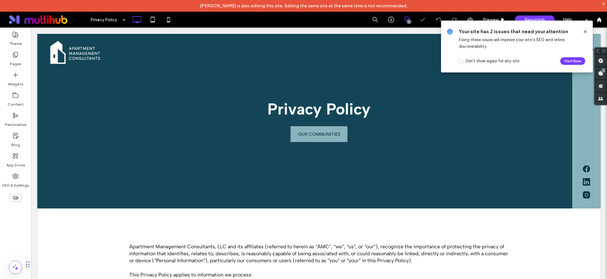
click at [584, 32] on icon at bounding box center [585, 31] width 5 height 5
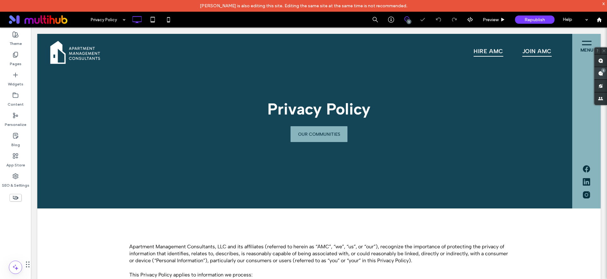
click at [601, 73] on span at bounding box center [601, 73] width 13 height 12
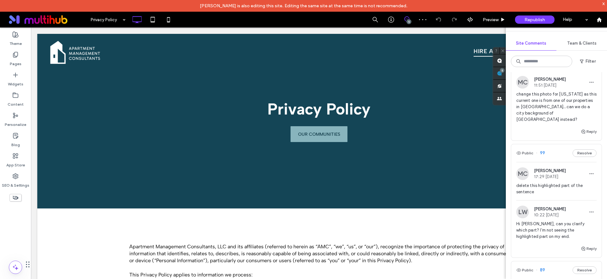
scroll to position [32, 0]
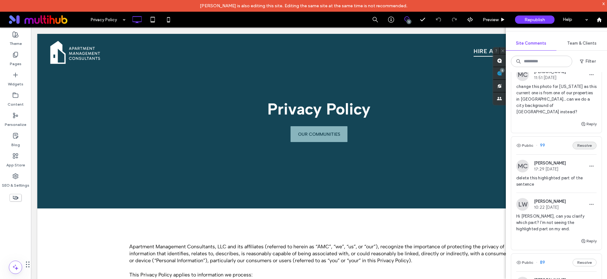
click at [578, 147] on button "Resolve" at bounding box center [585, 146] width 24 height 8
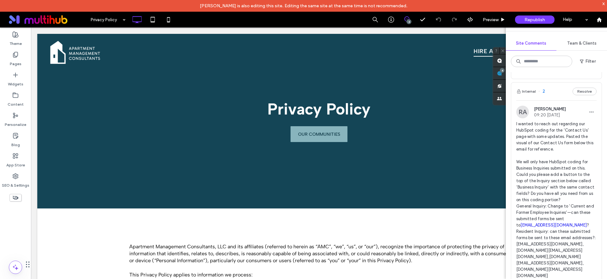
scroll to position [231, 0]
click at [578, 91] on button "Resolve" at bounding box center [585, 92] width 24 height 8
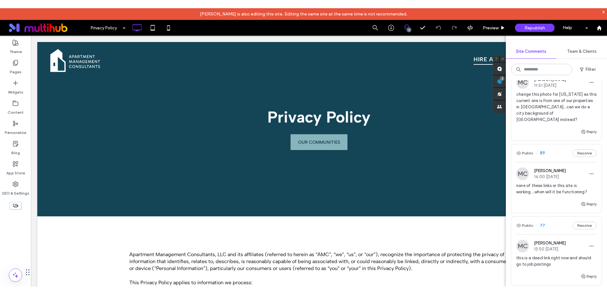
scroll to position [33, 0]
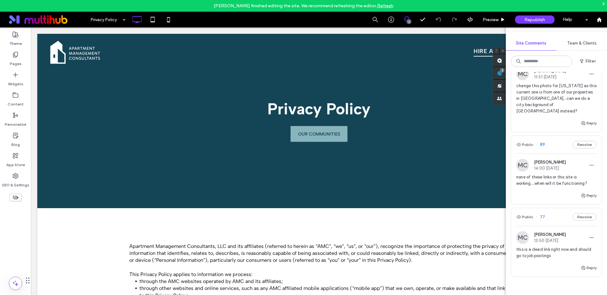
click at [385, 6] on link "Refresh" at bounding box center [385, 5] width 16 height 5
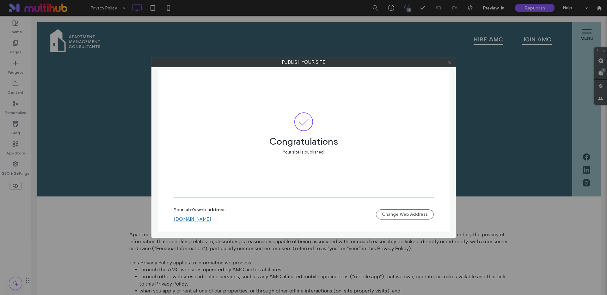
click at [446, 62] on div at bounding box center [449, 62] width 9 height 9
click at [450, 64] on icon at bounding box center [449, 62] width 5 height 5
